Goal: Information Seeking & Learning: Learn about a topic

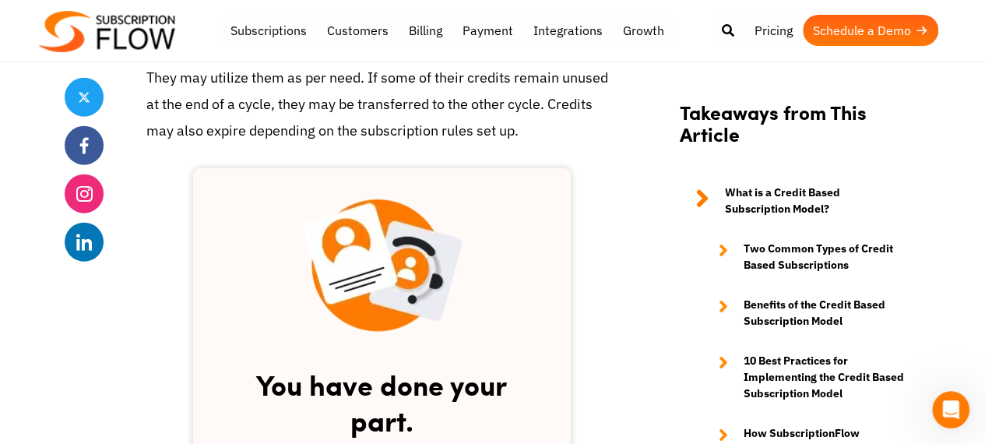
scroll to position [1830, 0]
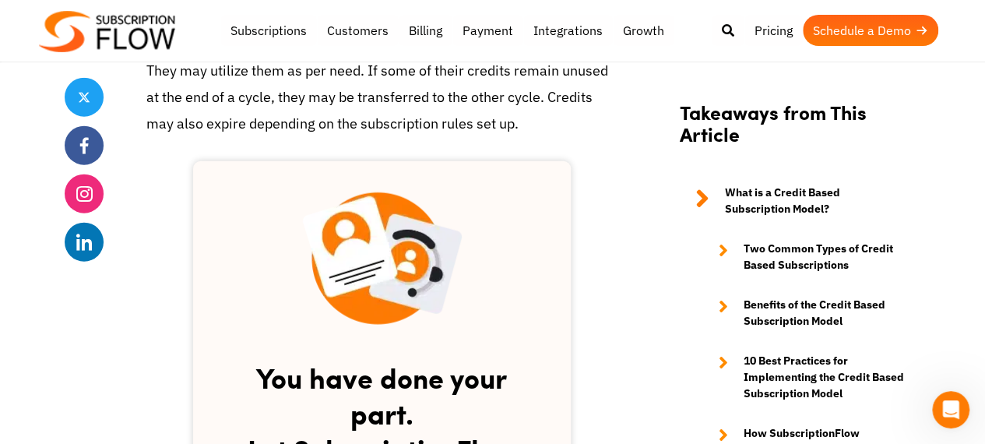
click at [800, 197] on strong "What is a Credit Based Subscription Model?" at bounding box center [815, 201] width 181 height 33
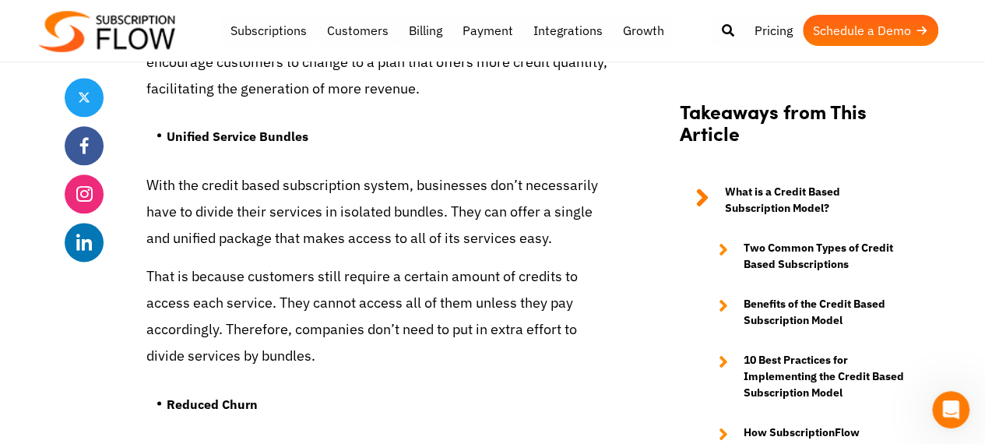
scroll to position [3843, 0]
click at [766, 26] on link "Pricing" at bounding box center [773, 30] width 58 height 31
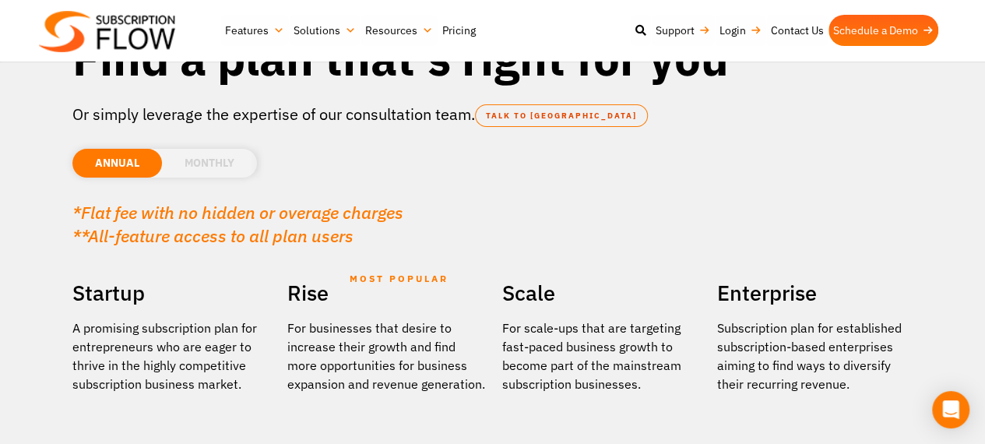
scroll to position [95, 0]
click at [114, 262] on div "Find a plan that's right for you Or simply leverage the expertise of our consul…" at bounding box center [493, 145] width 856 height 246
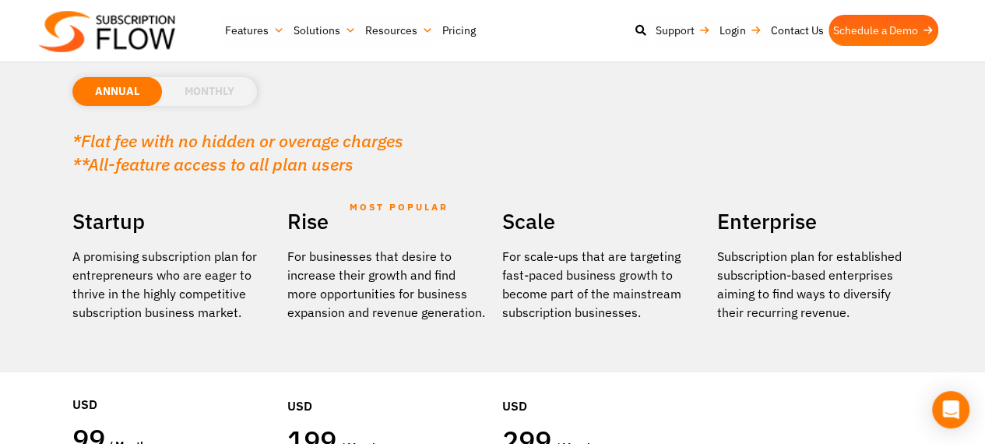
scroll to position [177, 0]
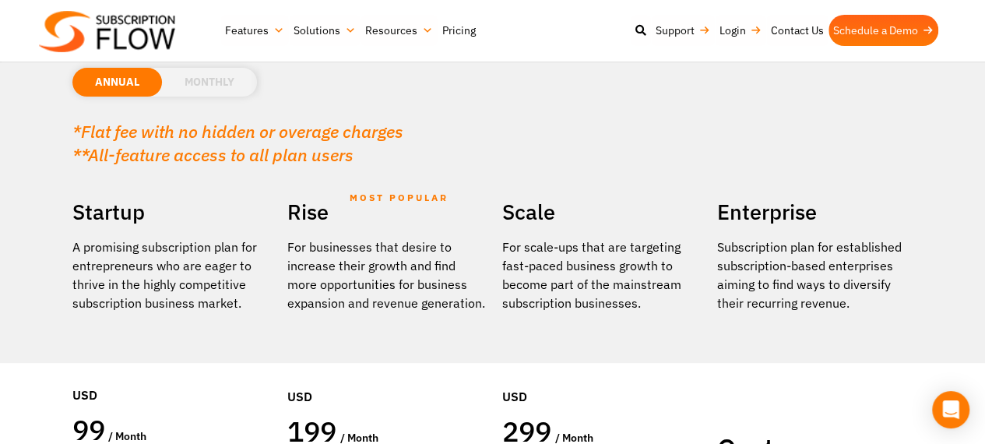
click at [522, 325] on div "USD 299 / month Billed Annually 25 Users" at bounding box center [601, 412] width 199 height 175
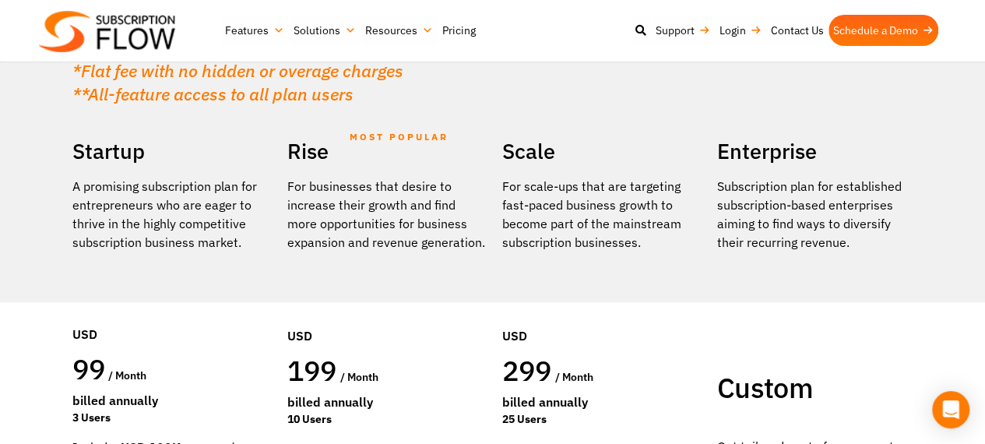
scroll to position [0, 0]
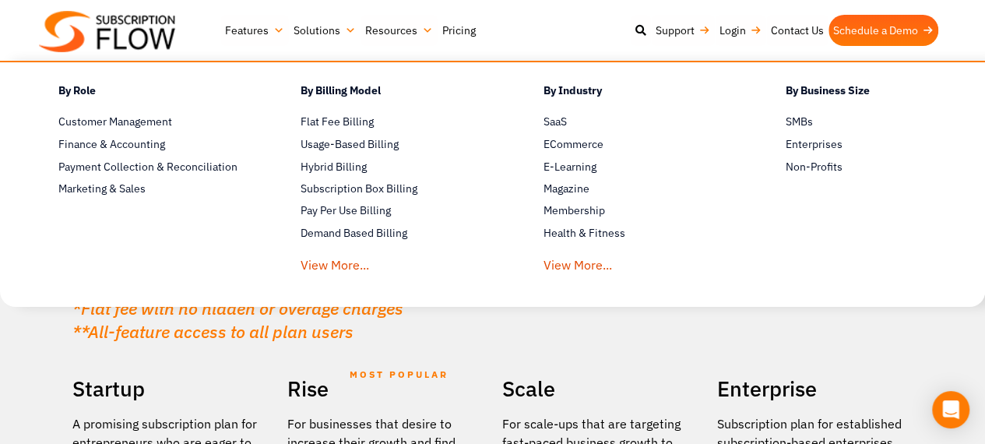
click at [341, 30] on link "Solutions" at bounding box center [325, 30] width 72 height 31
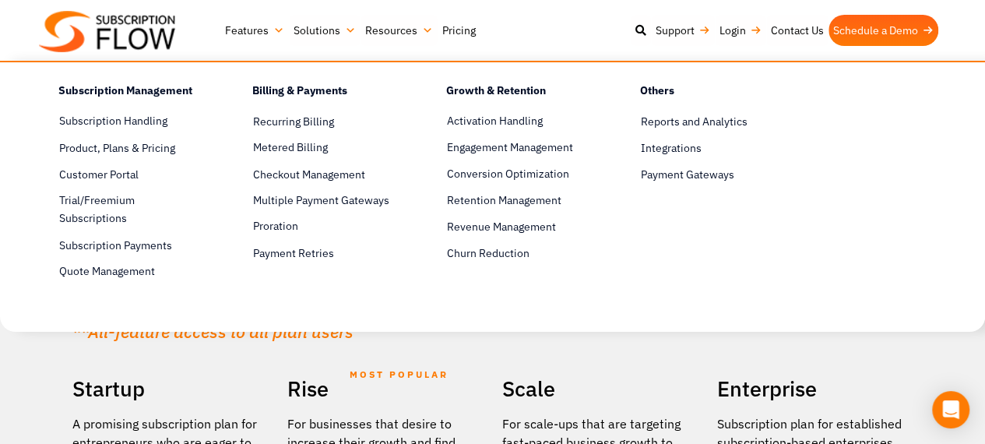
click at [137, 91] on h4 "Subscription Management" at bounding box center [127, 93] width 139 height 23
click at [239, 26] on link "Features" at bounding box center [254, 30] width 69 height 31
click at [282, 147] on link "Metered Billing" at bounding box center [322, 148] width 139 height 19
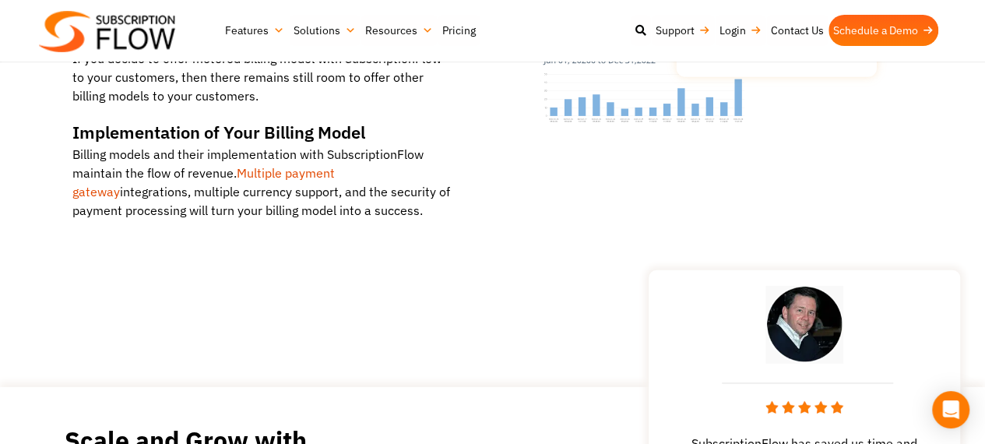
scroll to position [2214, 0]
click at [279, 166] on link "Multiple payment gateway" at bounding box center [203, 183] width 262 height 34
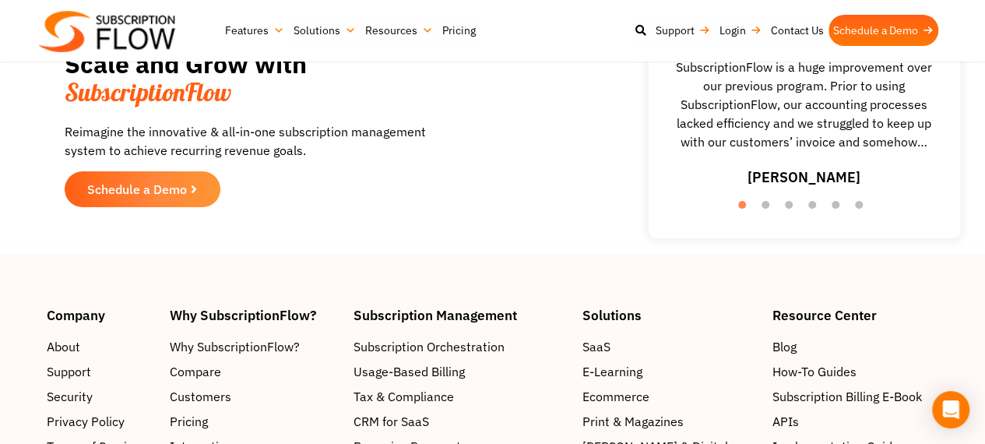
scroll to position [2782, 0]
click at [884, 30] on link "Schedule a Demo" at bounding box center [883, 30] width 110 height 31
